Goal: Information Seeking & Learning: Check status

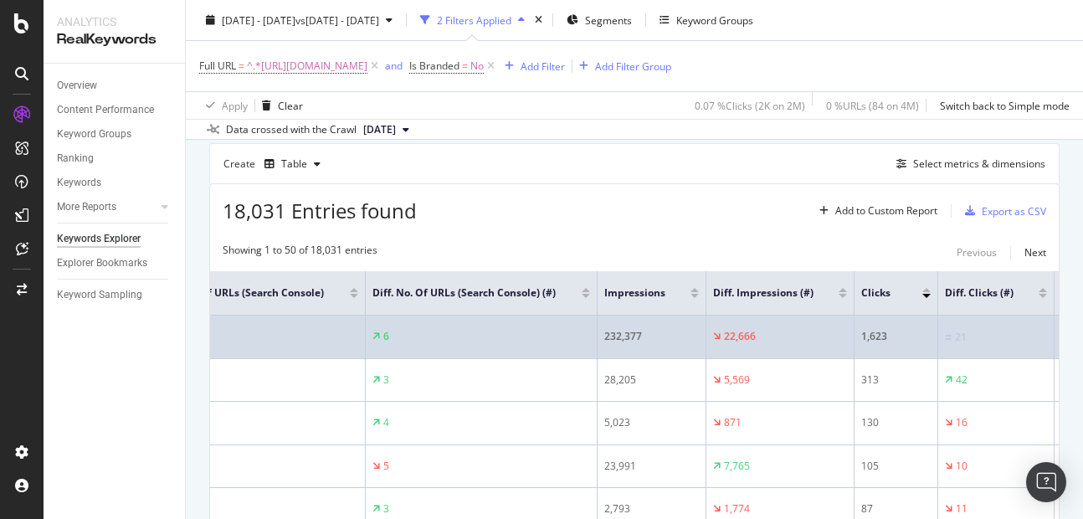
scroll to position [0, 265]
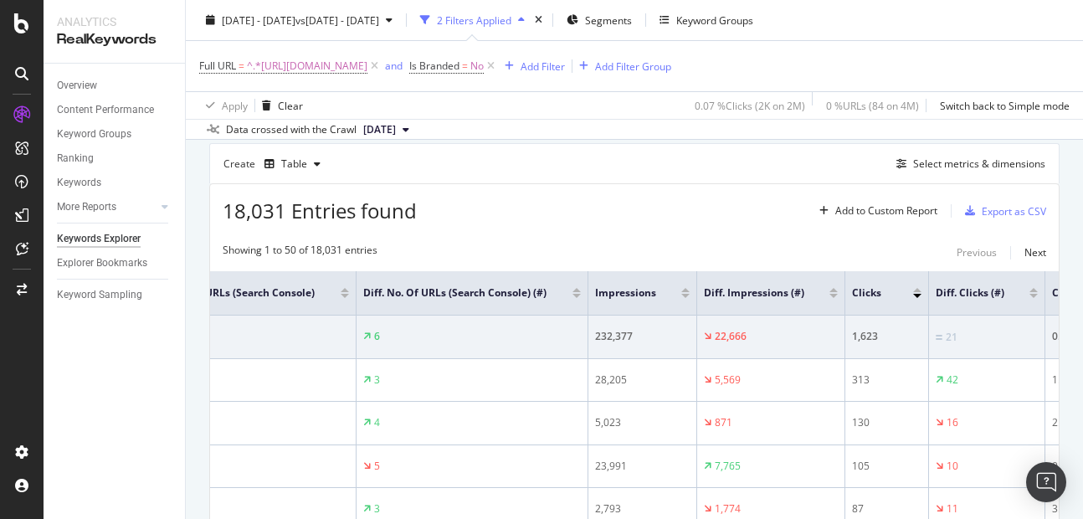
click at [833, 298] on div at bounding box center [834, 296] width 8 height 4
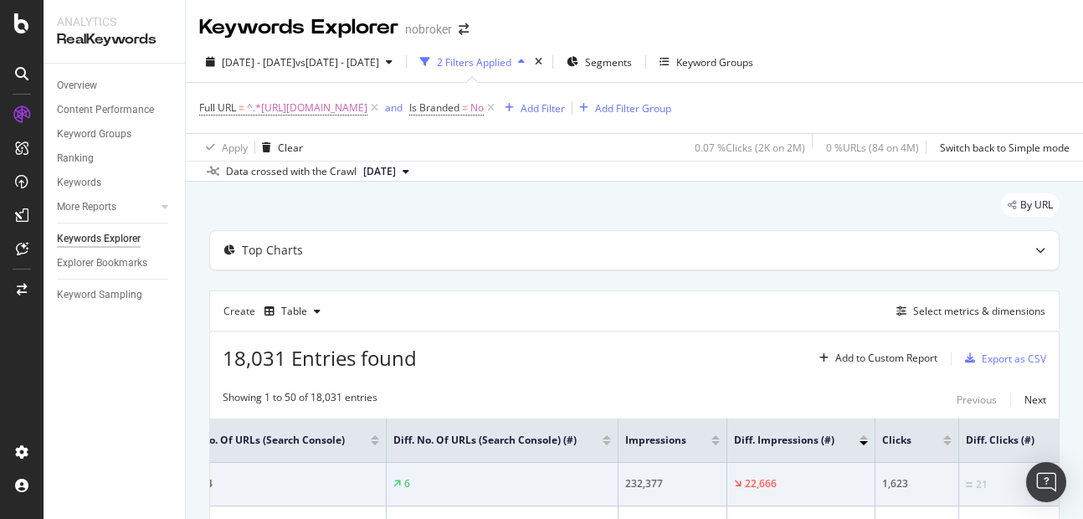
scroll to position [0, 241]
click at [859, 445] on div at bounding box center [858, 443] width 8 height 4
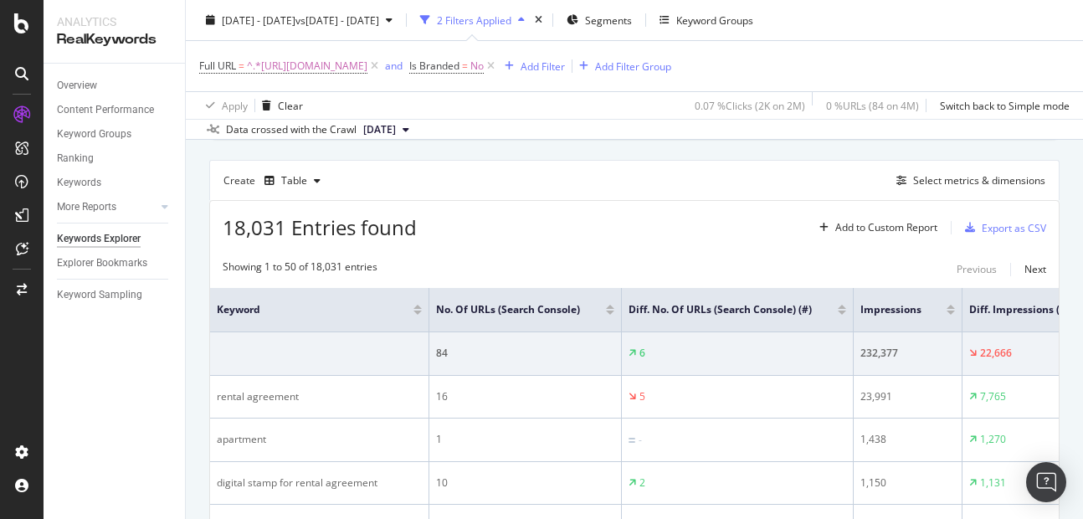
scroll to position [0, 76]
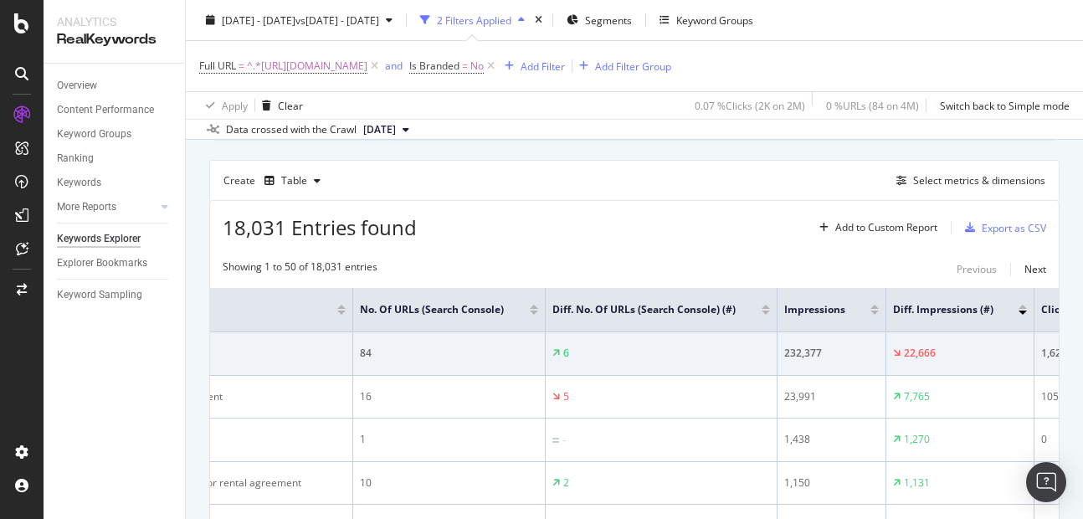
click at [1022, 315] on div at bounding box center [1023, 310] width 8 height 10
click at [1022, 309] on div at bounding box center [1023, 307] width 8 height 4
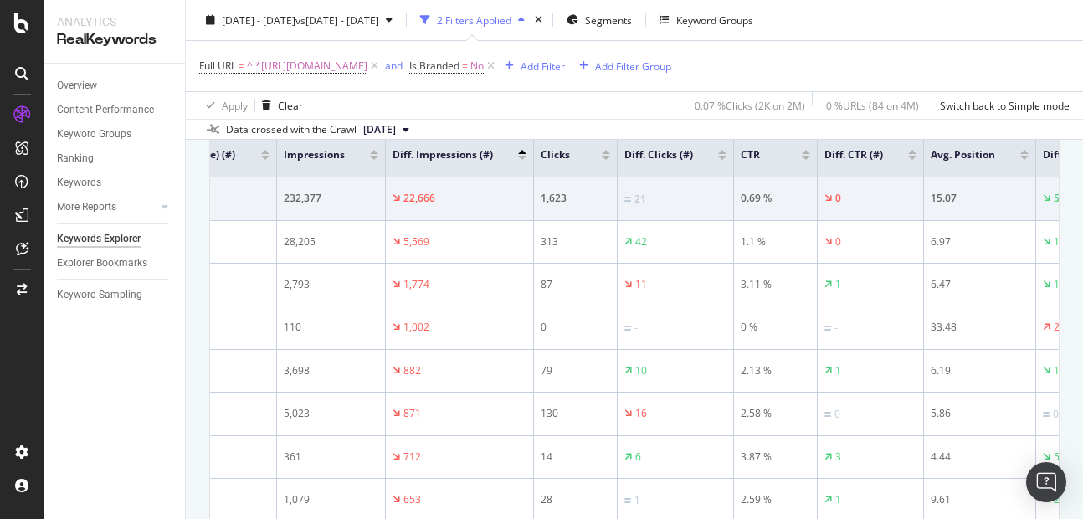
scroll to position [288, 0]
click at [722, 152] on div at bounding box center [722, 149] width 8 height 4
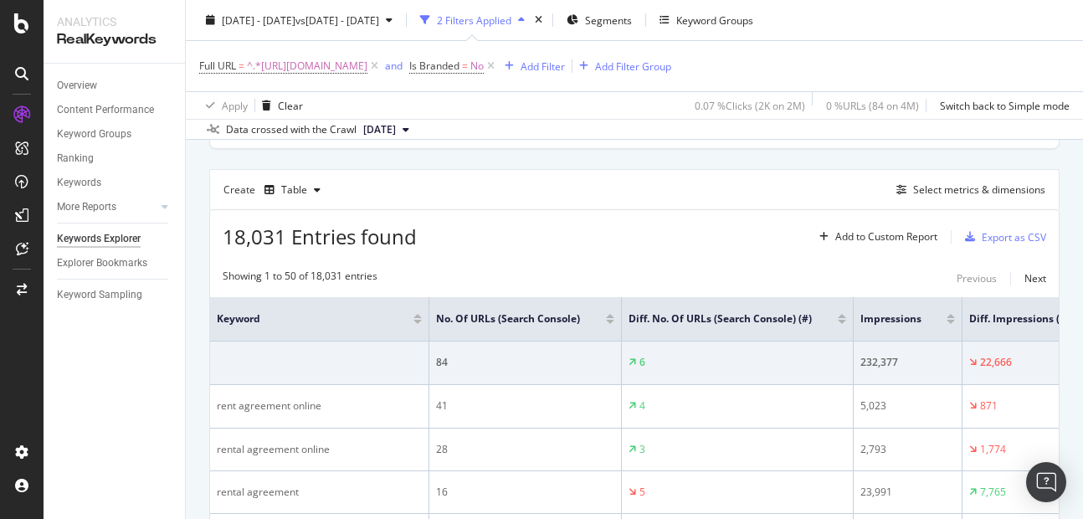
scroll to position [288, 0]
